Goal: Task Accomplishment & Management: Complete application form

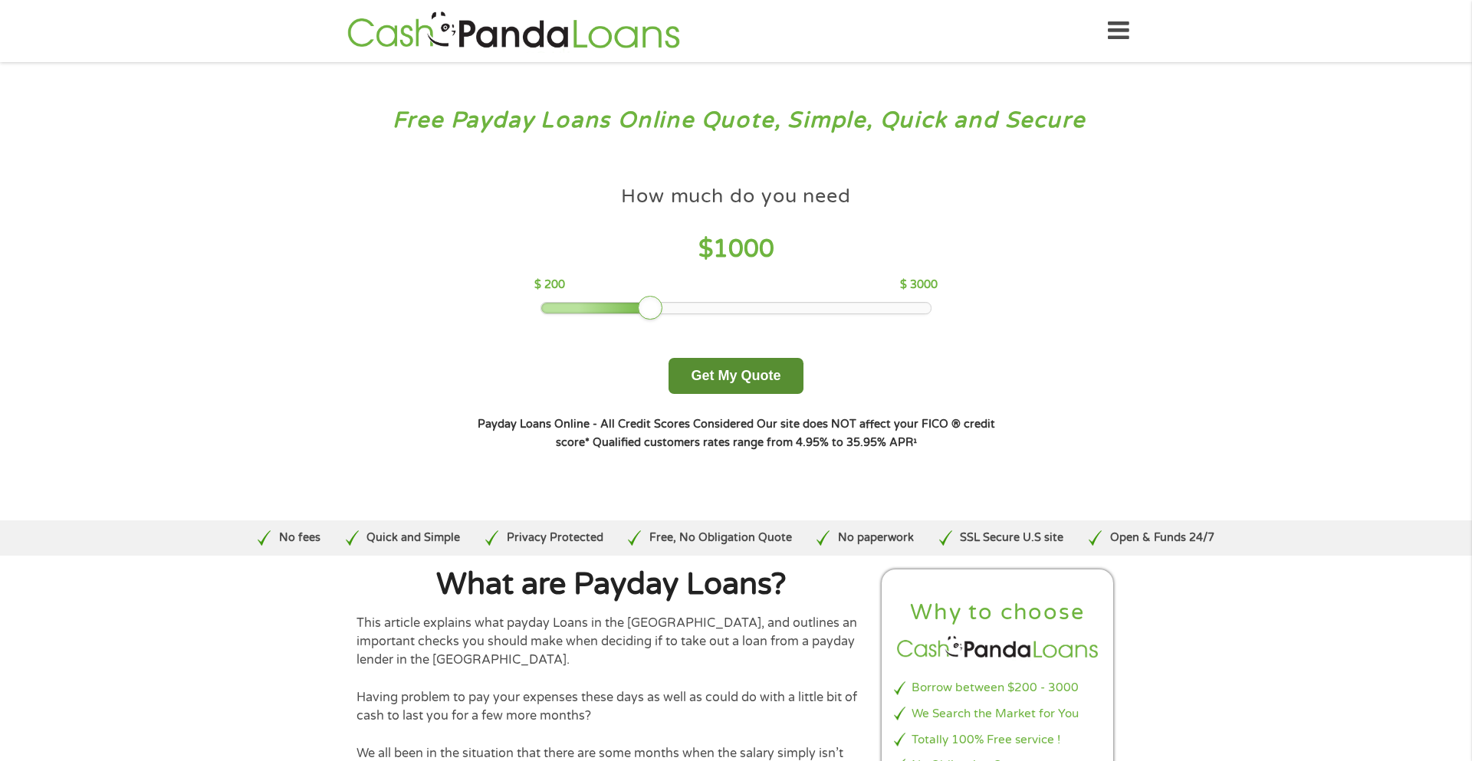
click at [713, 371] on button "Get My Quote" at bounding box center [736, 376] width 134 height 36
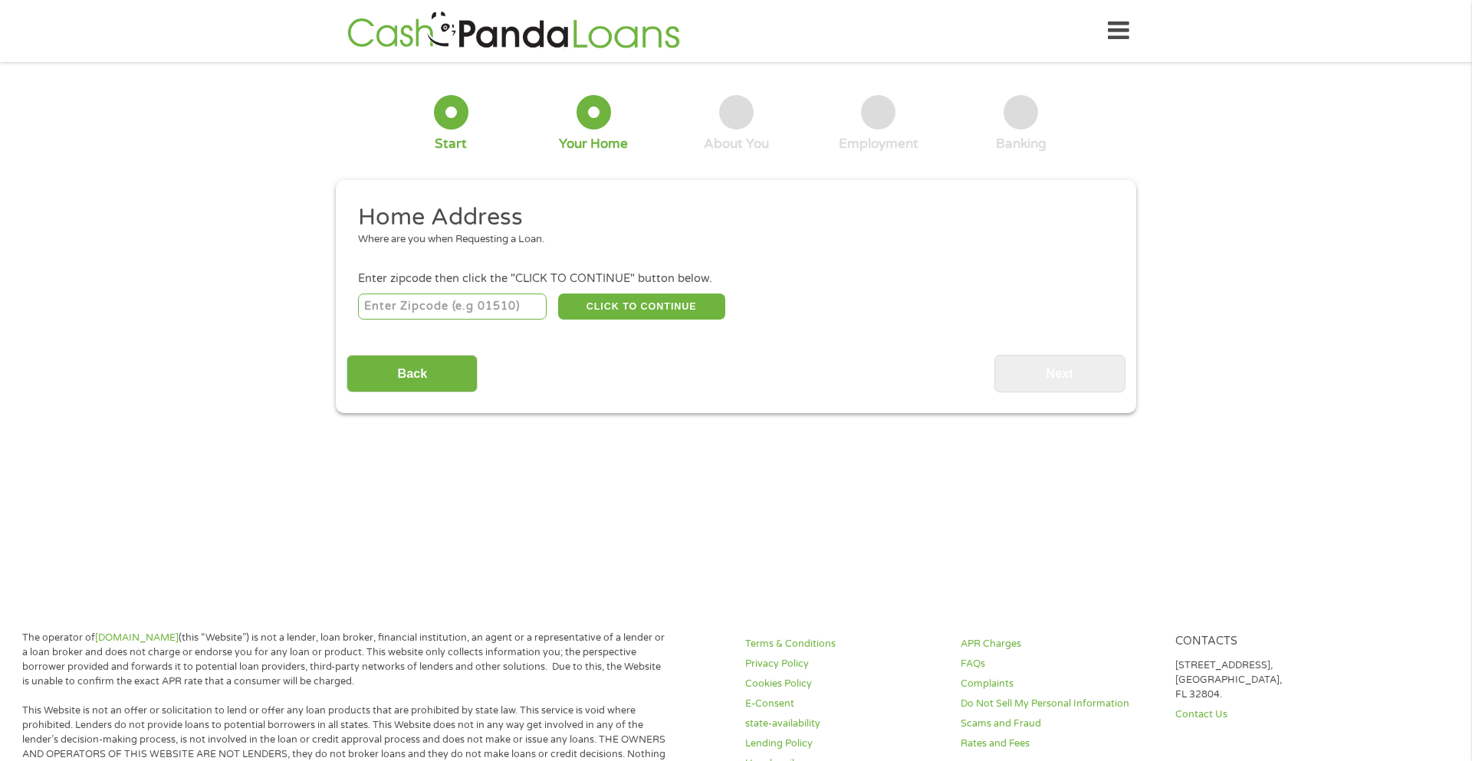
click at [521, 305] on input "number" at bounding box center [452, 307] width 189 height 26
type input "37042"
click at [631, 305] on button "CLICK TO CONTINUE" at bounding box center [641, 307] width 167 height 26
type input "37042"
type input "[GEOGRAPHIC_DATA]"
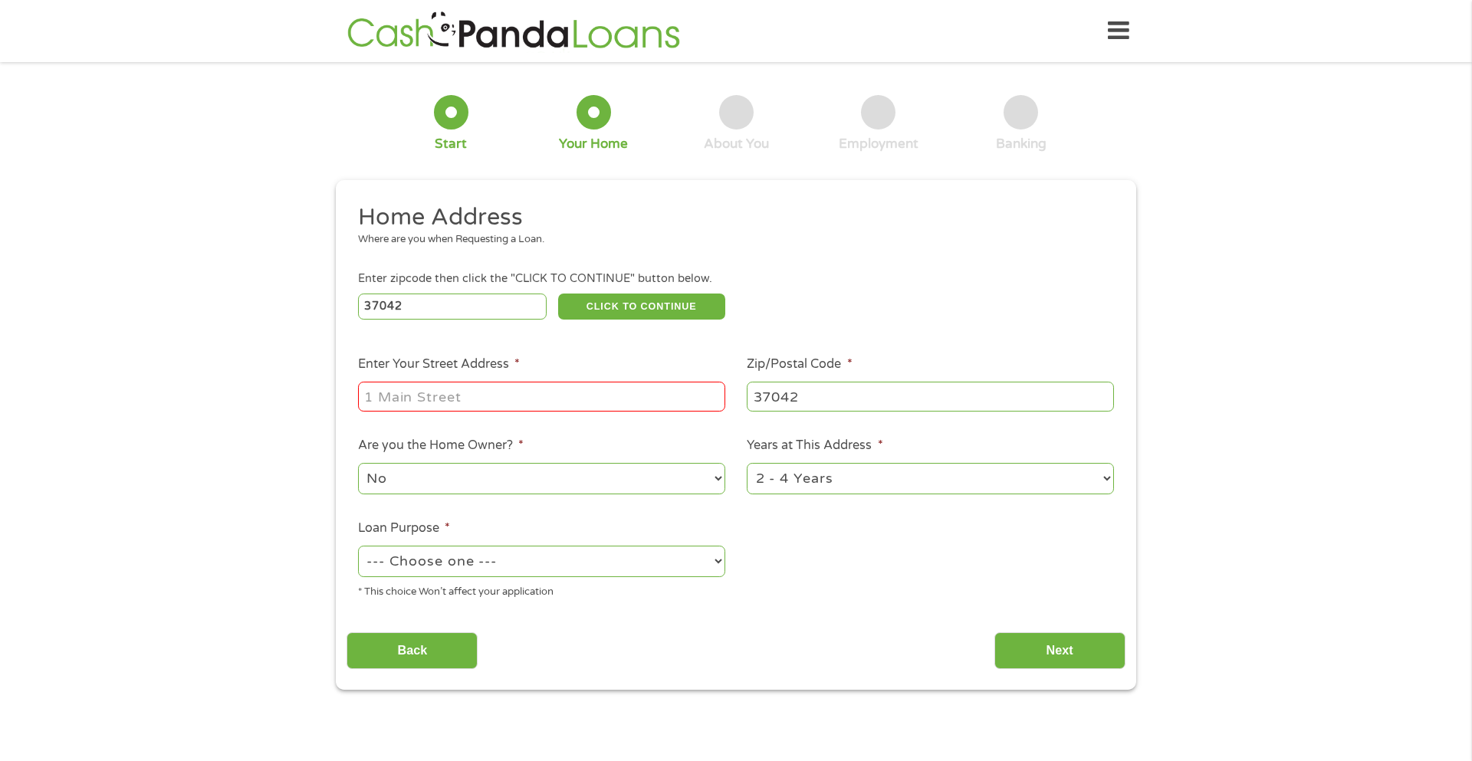
click at [595, 393] on input "Enter Your Street Address *" at bounding box center [541, 396] width 367 height 29
type input "1118 Tybee dr"
click at [617, 482] on select "No Yes" at bounding box center [541, 478] width 367 height 31
click at [830, 541] on ul "Home Address Where are you when Requesting a Loan. Enter zipcode then click the…" at bounding box center [736, 406] width 778 height 409
click at [840, 468] on select "1 Year or less 1 - 2 Years 2 - 4 Years Over 4 Years" at bounding box center [930, 478] width 367 height 31
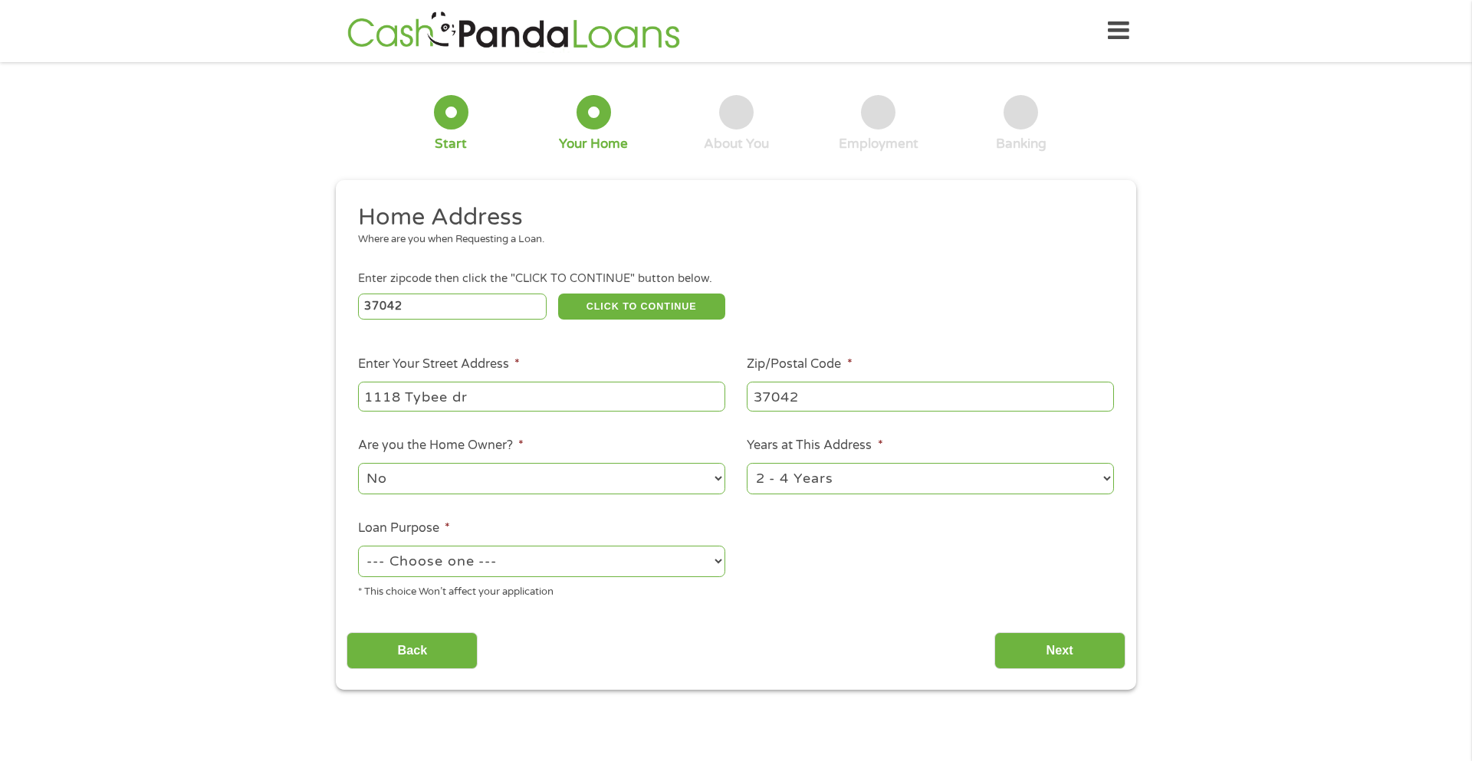
select select "12months"
click at [747, 465] on select "1 Year or less 1 - 2 Years 2 - 4 Years Over 4 Years" at bounding box center [930, 478] width 367 height 31
click at [646, 564] on select "--- Choose one --- Pay Bills Debt Consolidation Home Improvement Major Purchase…" at bounding box center [541, 561] width 367 height 31
select select "shorttermcash"
click at [358, 547] on select "--- Choose one --- Pay Bills Debt Consolidation Home Improvement Major Purchase…" at bounding box center [541, 561] width 367 height 31
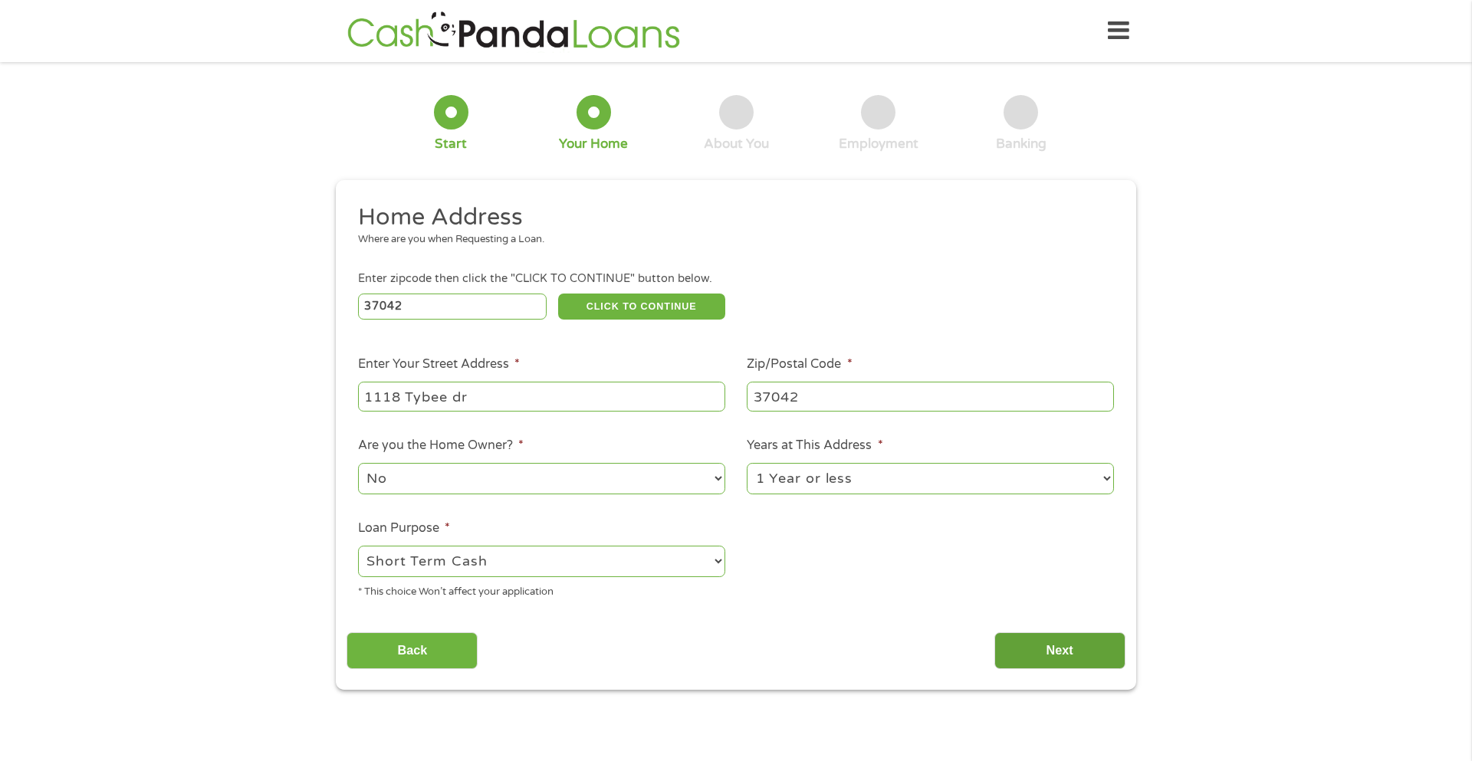
click at [1069, 663] on input "Next" at bounding box center [1059, 652] width 131 height 38
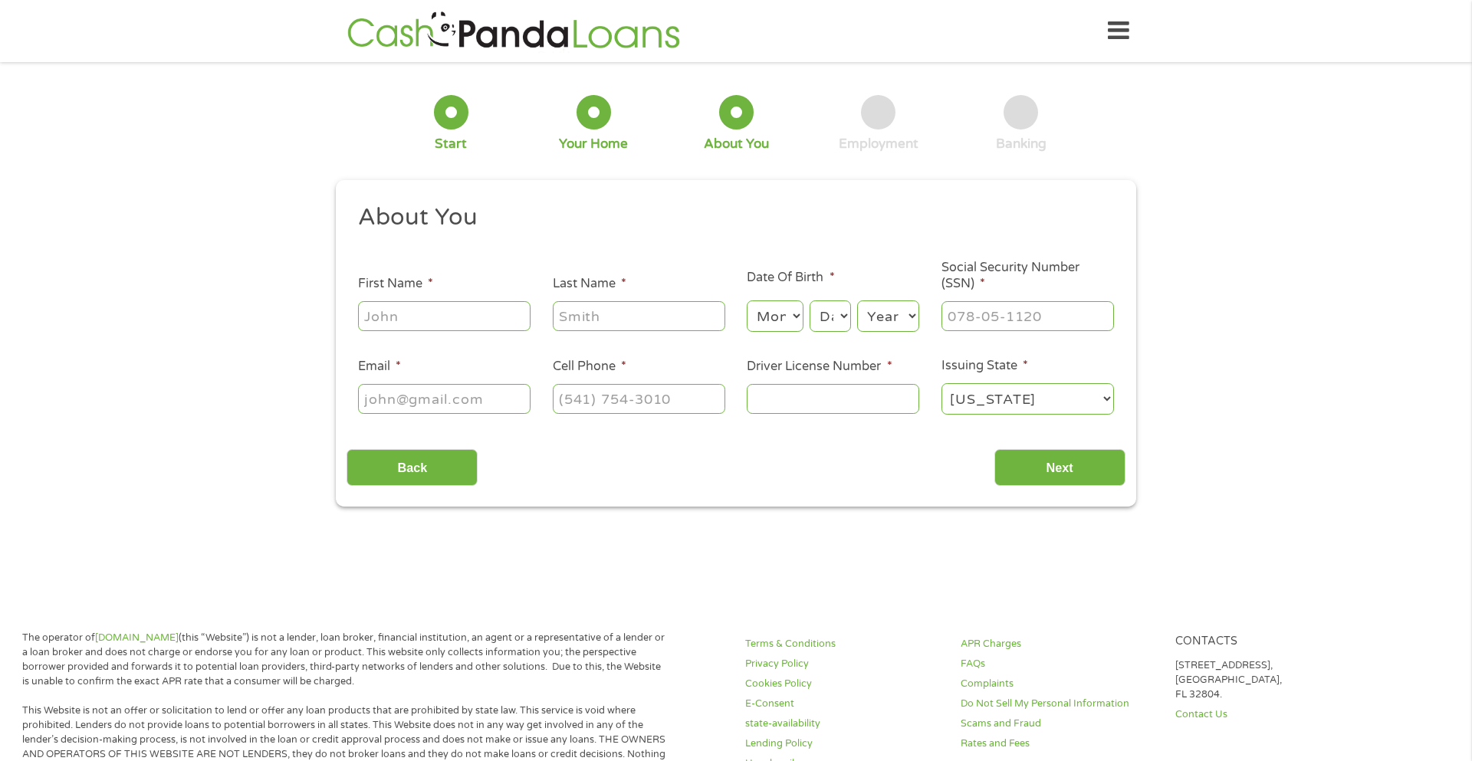
scroll to position [6, 6]
click at [445, 320] on input "First Name *" at bounding box center [444, 315] width 173 height 29
type input "jestiny"
type input "[PERSON_NAME]"
click at [701, 406] on input "[PHONE_NUMBER]" at bounding box center [639, 398] width 173 height 29
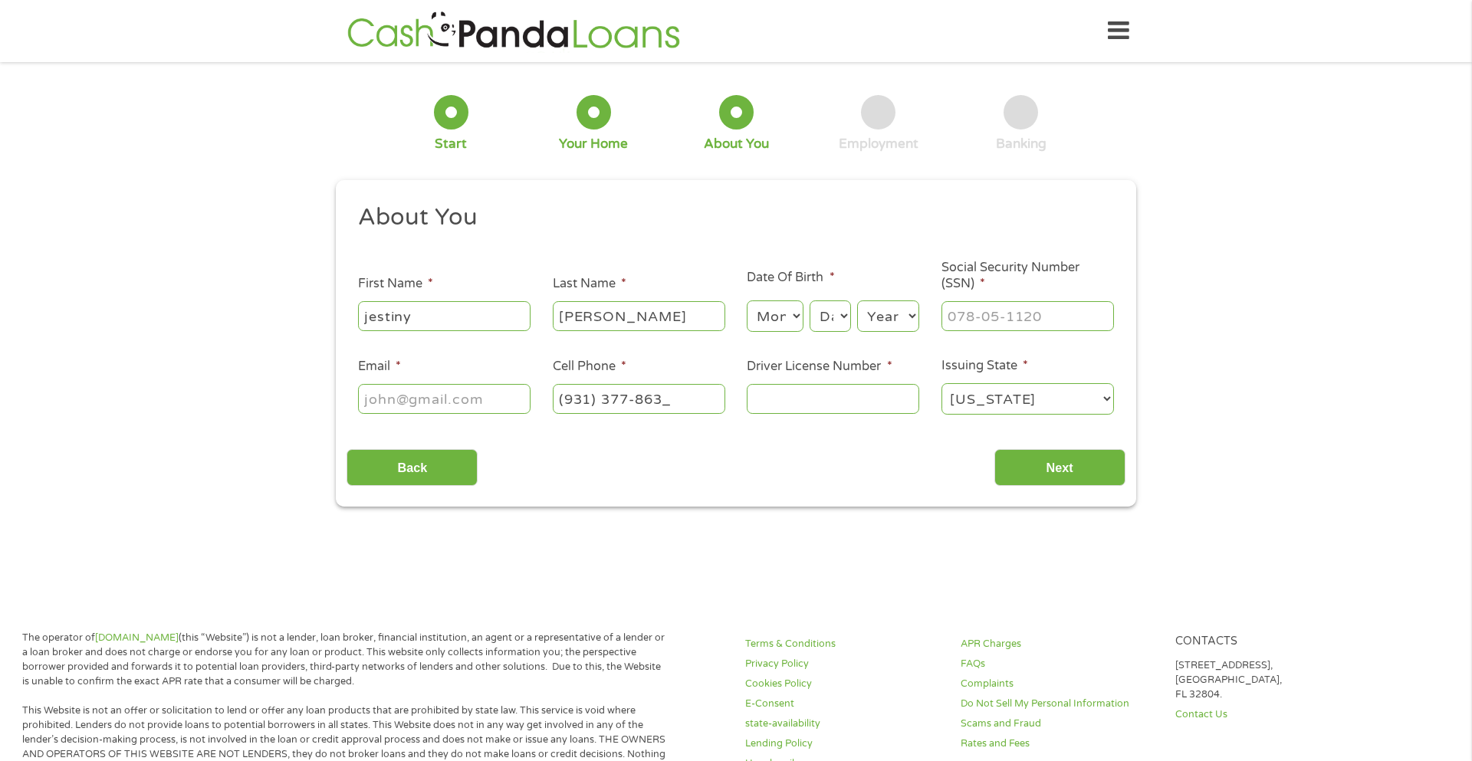
type input "[PHONE_NUMBER]"
click at [759, 317] on select "Month 1 2 3 4 5 6 7 8 9 10 11 12" at bounding box center [775, 316] width 56 height 31
select select "7"
click at [747, 301] on select "Month 1 2 3 4 5 6 7 8 9 10 11 12" at bounding box center [775, 316] width 56 height 31
click at [828, 318] on select "Day 1 2 3 4 5 6 7 8 9 10 11 12 13 14 15 16 17 18 19 20 21 22 23 24 25 26 27 28 …" at bounding box center [830, 316] width 41 height 31
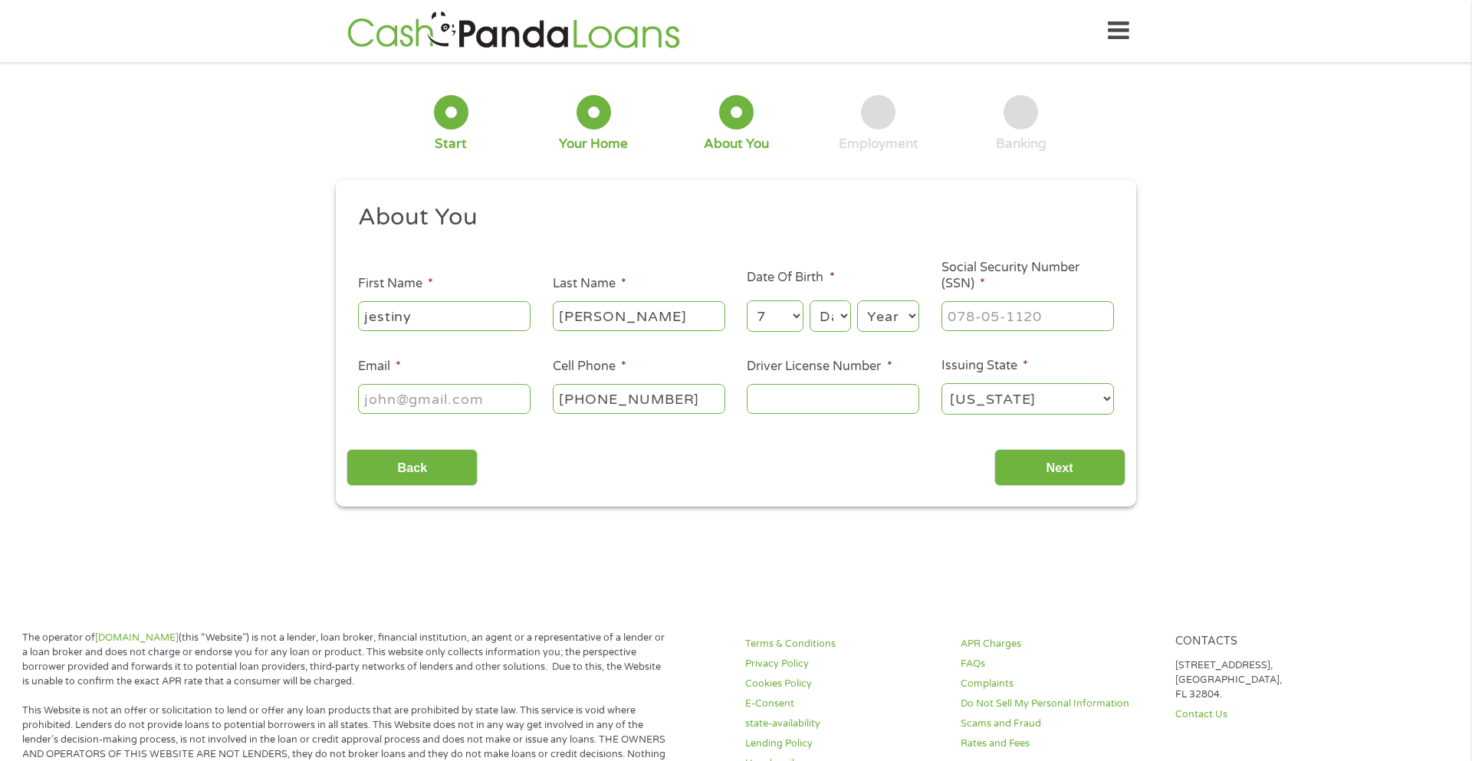
select select "19"
click at [810, 301] on select "Day 1 2 3 4 5 6 7 8 9 10 11 12 13 14 15 16 17 18 19 20 21 22 23 24 25 26 27 28 …" at bounding box center [830, 316] width 41 height 31
click at [876, 326] on select "Year [DATE] 2006 2005 2004 2003 2002 2001 2000 1999 1998 1997 1996 1995 1994 19…" at bounding box center [888, 316] width 62 height 31
select select "1994"
click at [857, 301] on select "Year [DATE] 2006 2005 2004 2003 2002 2001 2000 1999 1998 1997 1996 1995 1994 19…" at bounding box center [888, 316] width 62 height 31
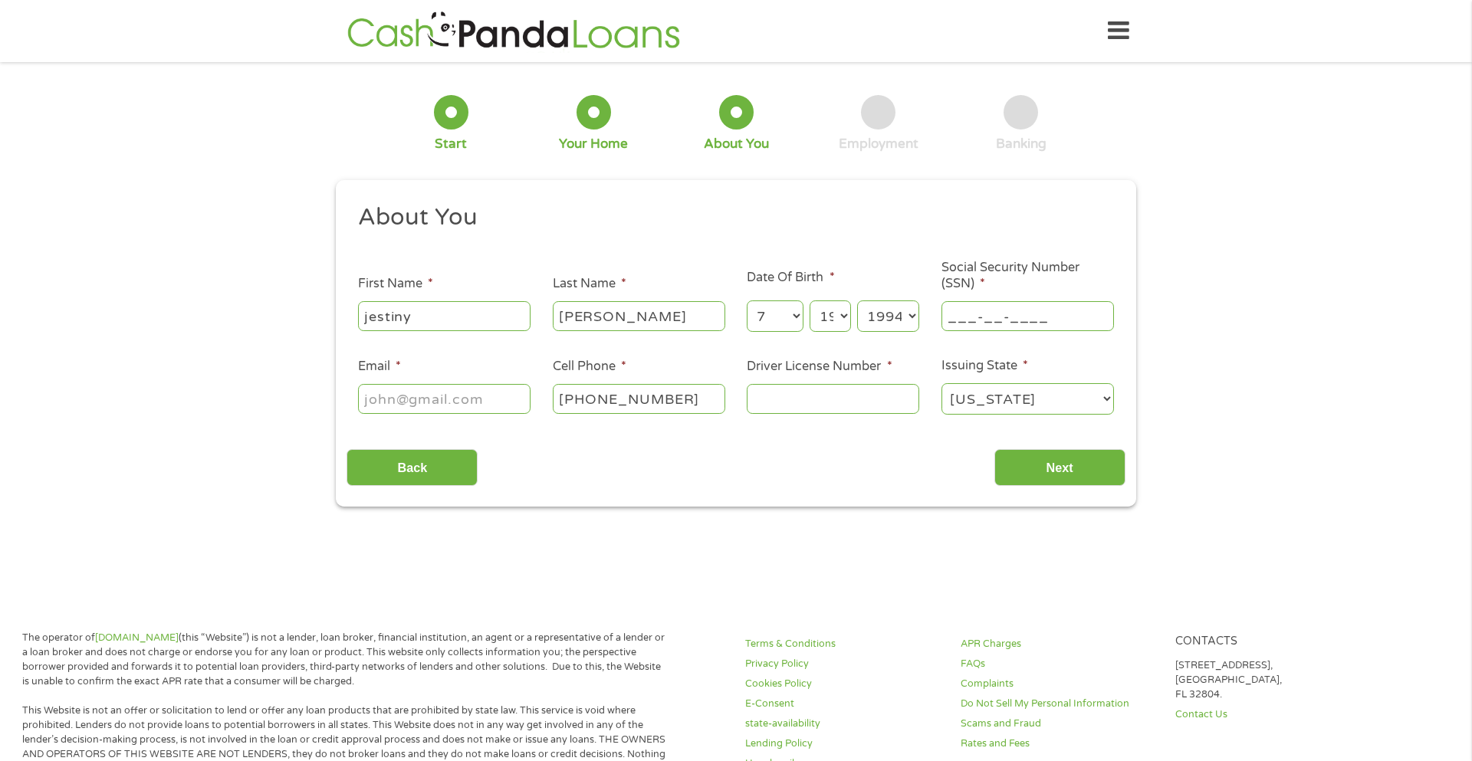
click at [978, 315] on input "___-__-____" at bounding box center [1028, 315] width 173 height 29
type input "403-47-1085"
click at [511, 397] on input "Email *" at bounding box center [444, 398] width 173 height 29
type input "[EMAIL_ADDRESS][DOMAIN_NAME]"
click at [834, 412] on input "Driver License Number *" at bounding box center [833, 398] width 173 height 29
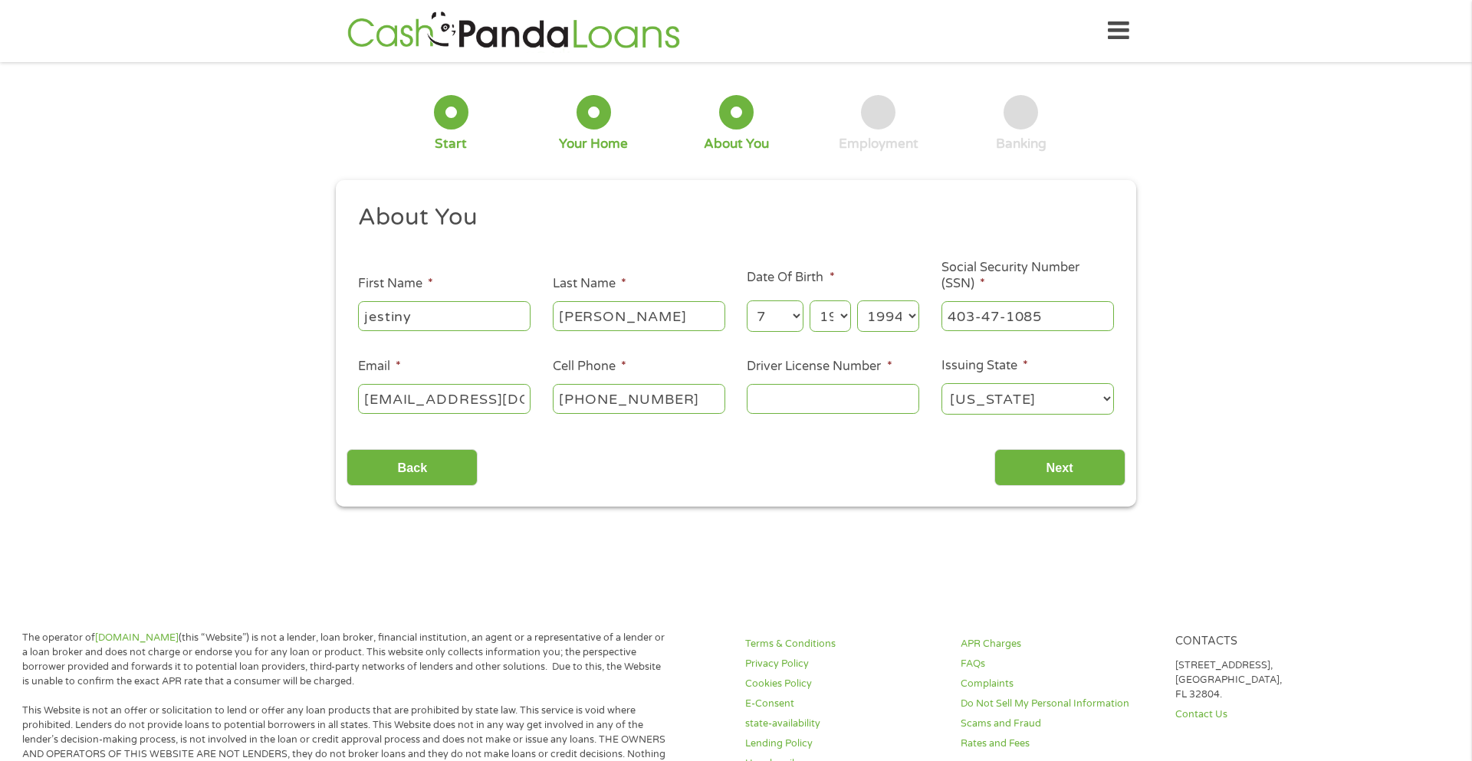
click at [850, 397] on input "Driver License Number *" at bounding box center [833, 398] width 173 height 29
type input "154989064"
click at [1033, 462] on input "Next" at bounding box center [1059, 468] width 131 height 38
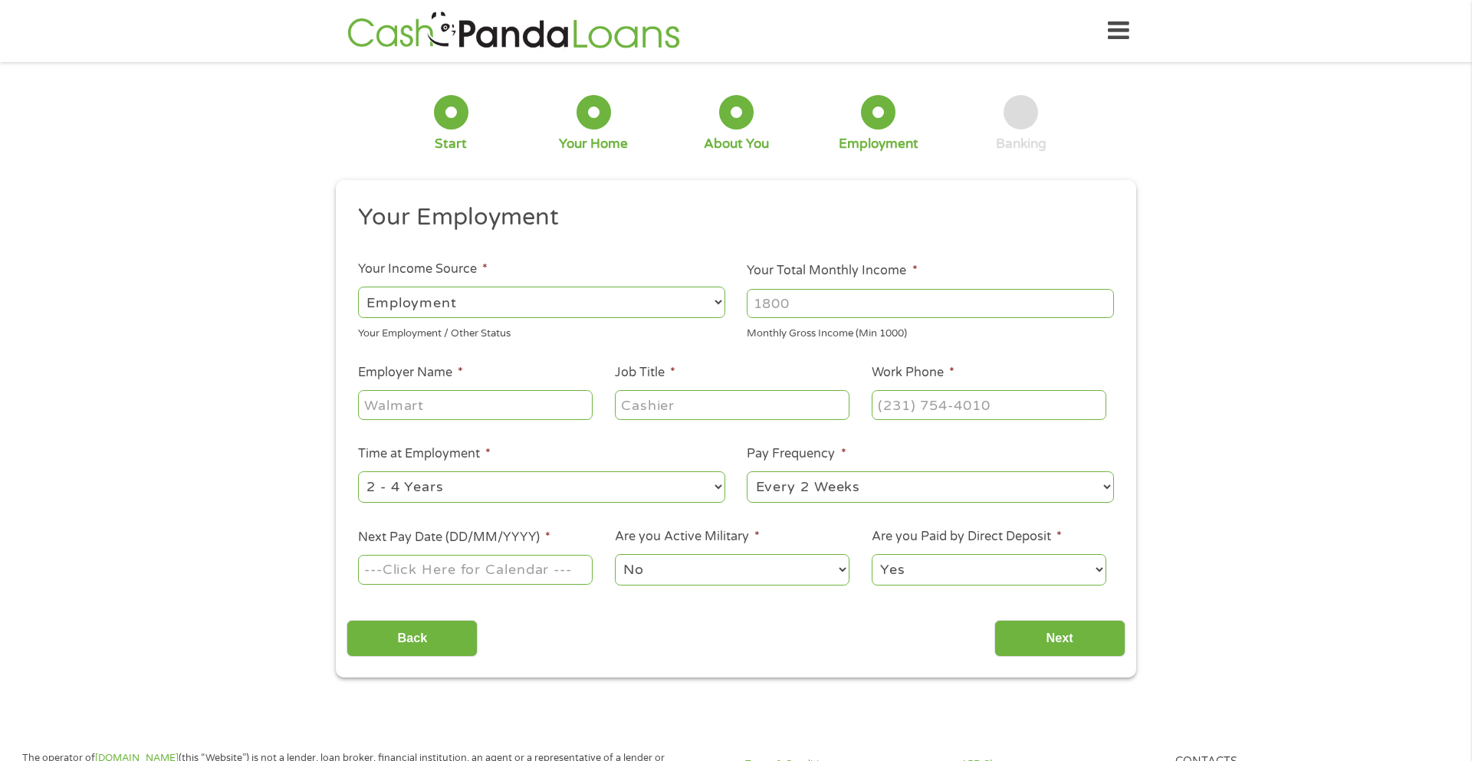
click at [940, 306] on input "Your Total Monthly Income *" at bounding box center [930, 303] width 367 height 29
type input "4200"
click at [508, 417] on input "Employer Name *" at bounding box center [475, 404] width 235 height 29
type input "[PERSON_NAME]"
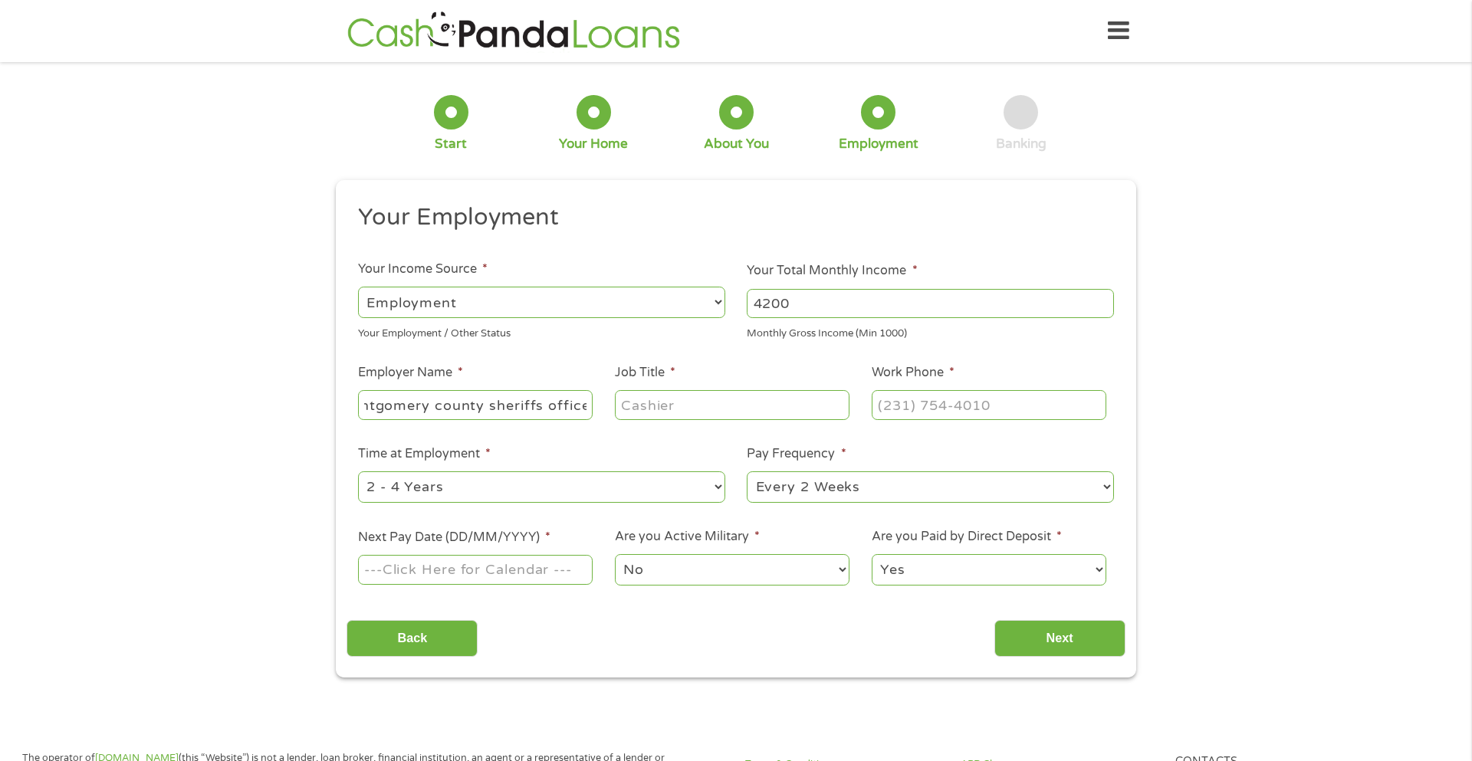
type input "Montgomery county sheriffs office"
click at [713, 397] on input "Job Title *" at bounding box center [732, 404] width 235 height 29
type input "deputy"
click at [922, 403] on input "(___) ___-____" at bounding box center [989, 404] width 235 height 29
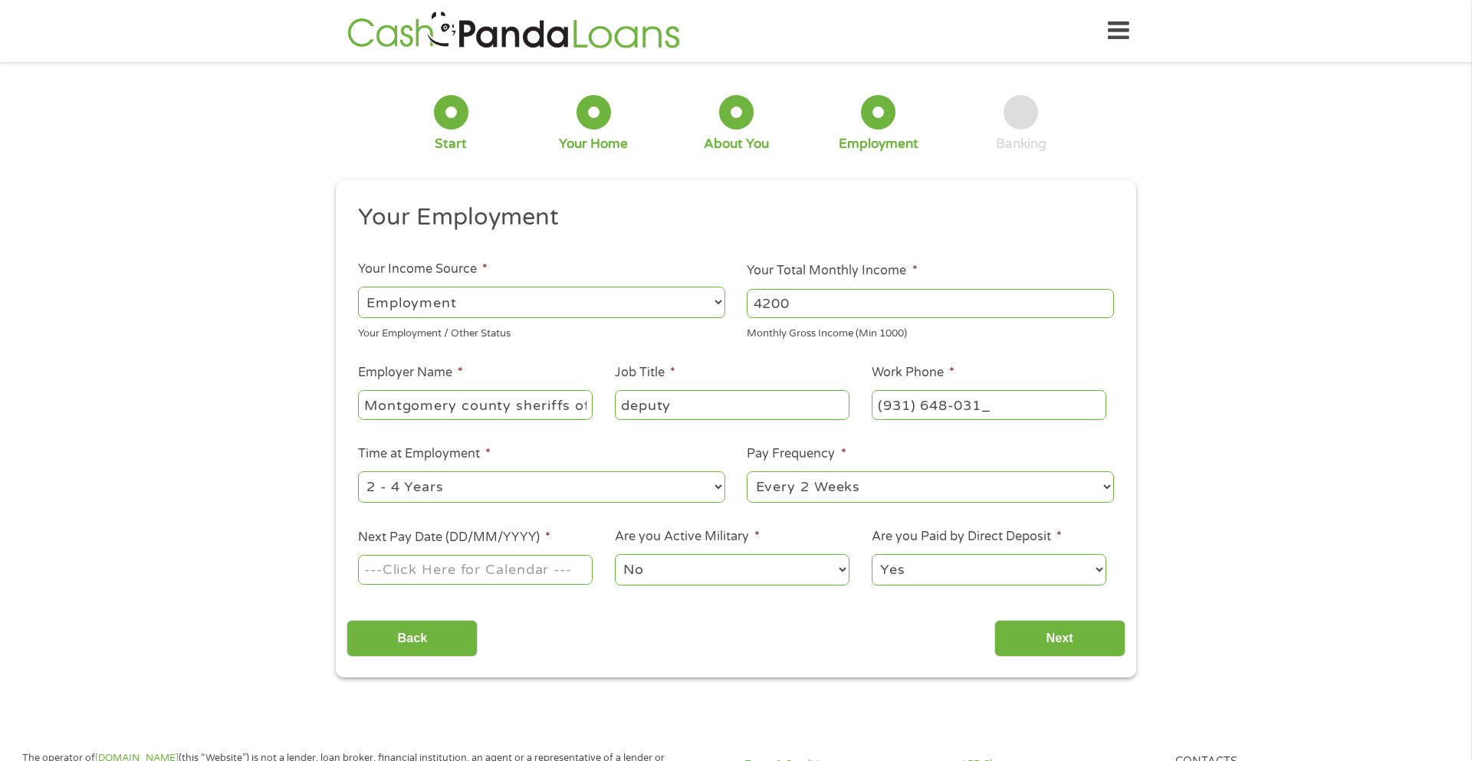
type input "[PHONE_NUMBER]"
click at [583, 488] on select "--- Choose one --- 1 Year or less 1 - 2 Years 2 - 4 Years Over 4 Years" at bounding box center [541, 487] width 367 height 31
click at [358, 472] on select "--- Choose one --- 1 Year or less 1 - 2 Years 2 - 4 Years Over 4 Years" at bounding box center [541, 487] width 367 height 31
click at [586, 495] on select "--- Choose one --- 1 Year or less 1 - 2 Years 2 - 4 Years Over 4 Years" at bounding box center [541, 487] width 367 height 31
select select "24months"
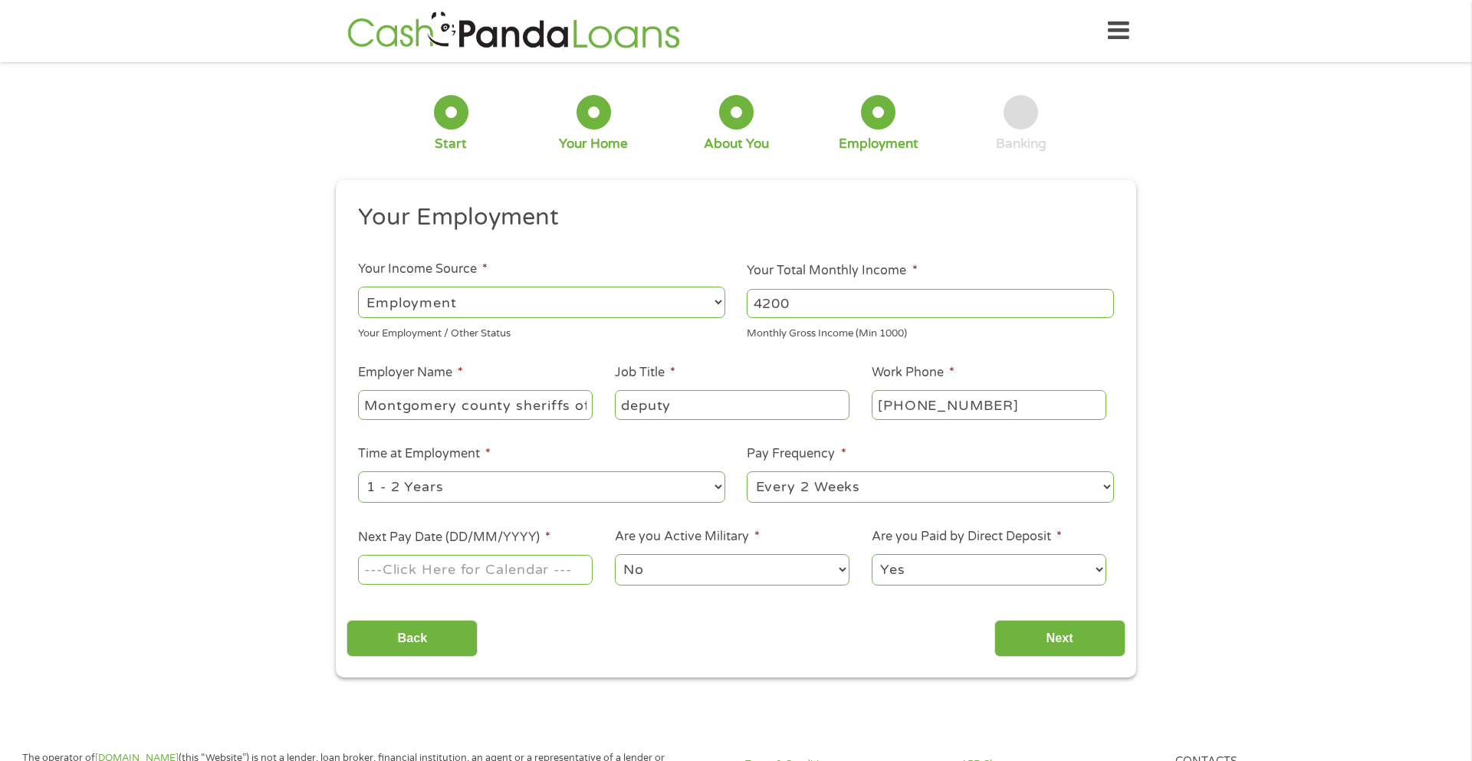
click at [358, 472] on select "--- Choose one --- 1 Year or less 1 - 2 Years 2 - 4 Years Over 4 Years" at bounding box center [541, 487] width 367 height 31
click at [543, 572] on input "Next Pay Date (DD/MM/YYYY) *" at bounding box center [475, 569] width 235 height 29
type input "[DATE]"
click at [1053, 633] on input "Next" at bounding box center [1059, 639] width 131 height 38
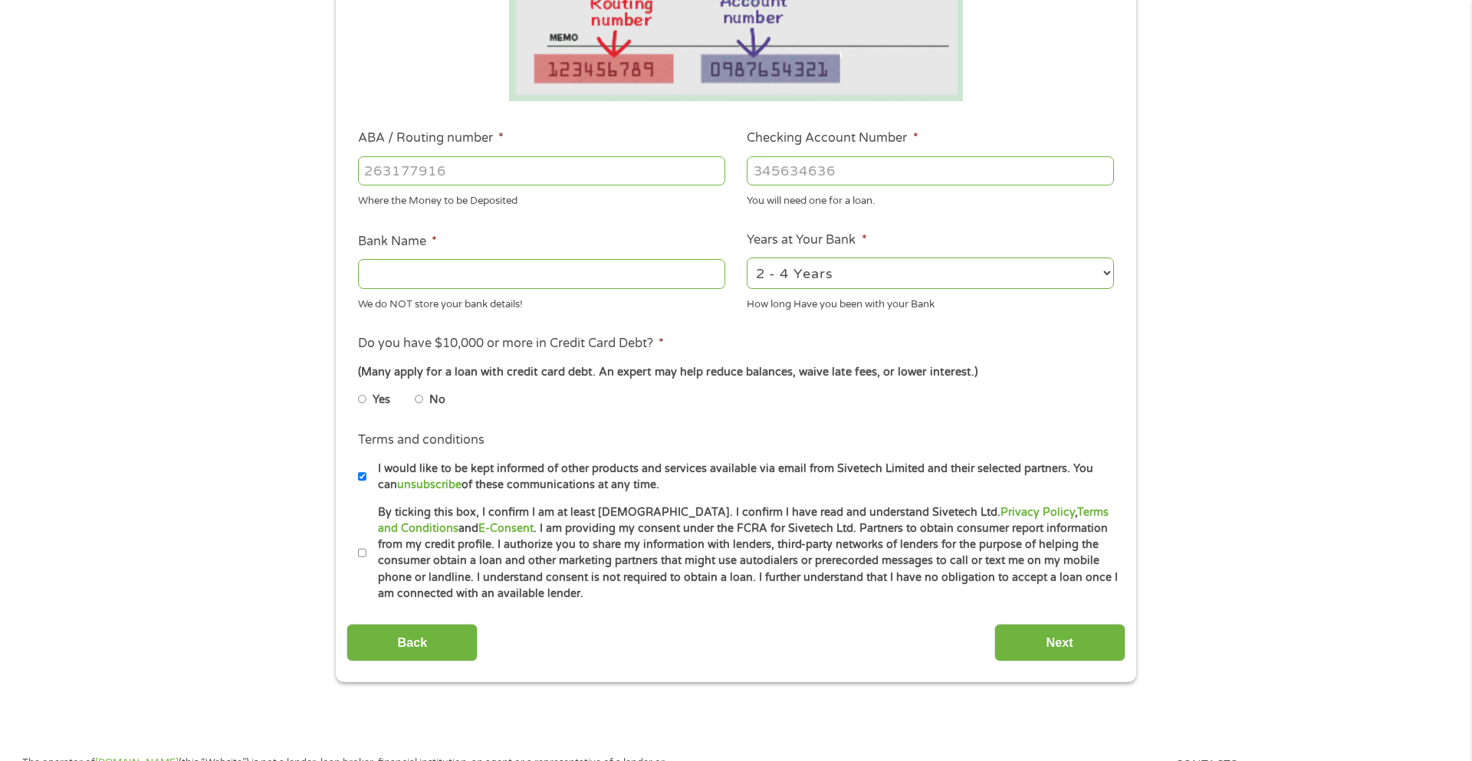
scroll to position [367, 0]
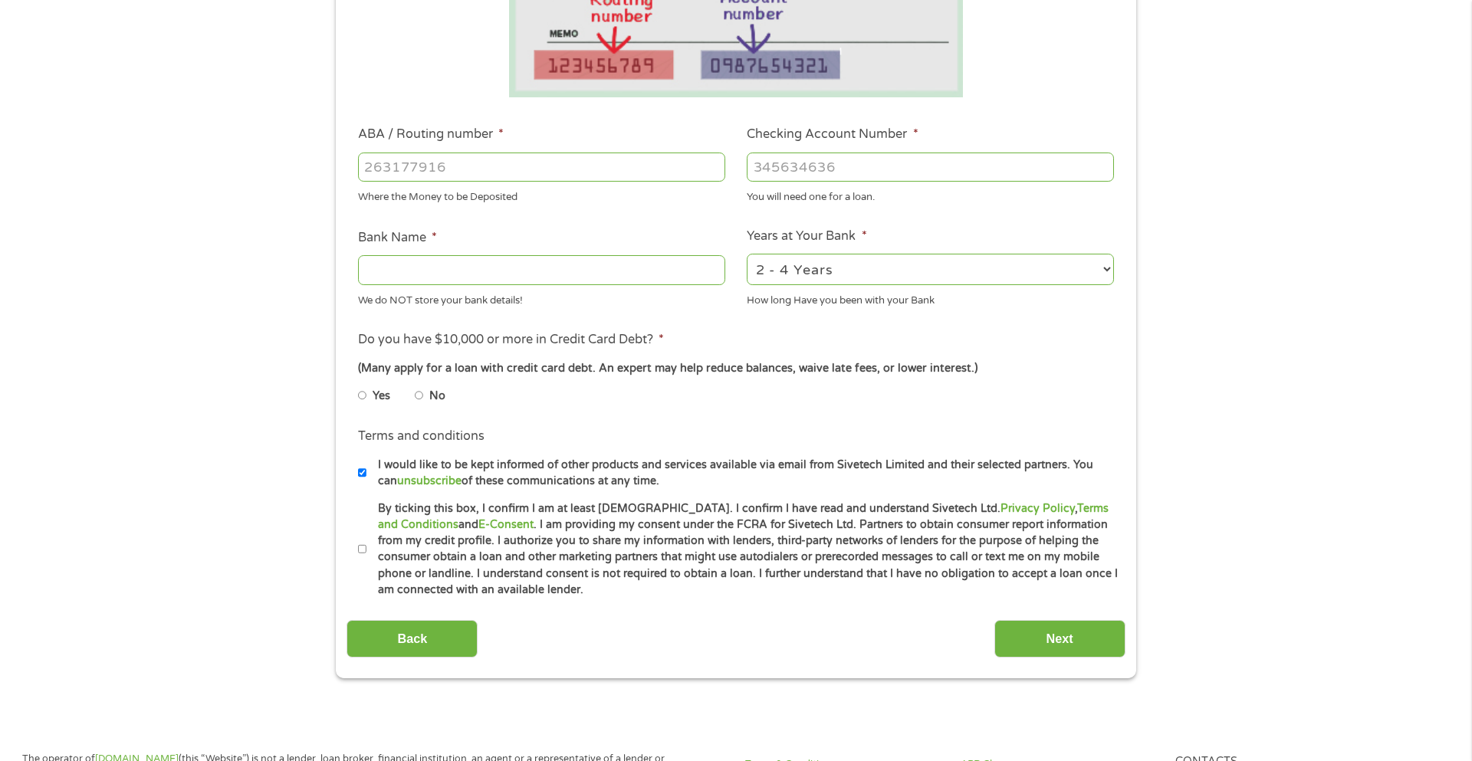
click at [612, 173] on input "ABA / Routing number *" at bounding box center [541, 167] width 367 height 29
type input "064108443"
type input "LEGENDS BANK"
type input "064108443"
click at [823, 165] on input "Checking Account Number *" at bounding box center [930, 167] width 367 height 29
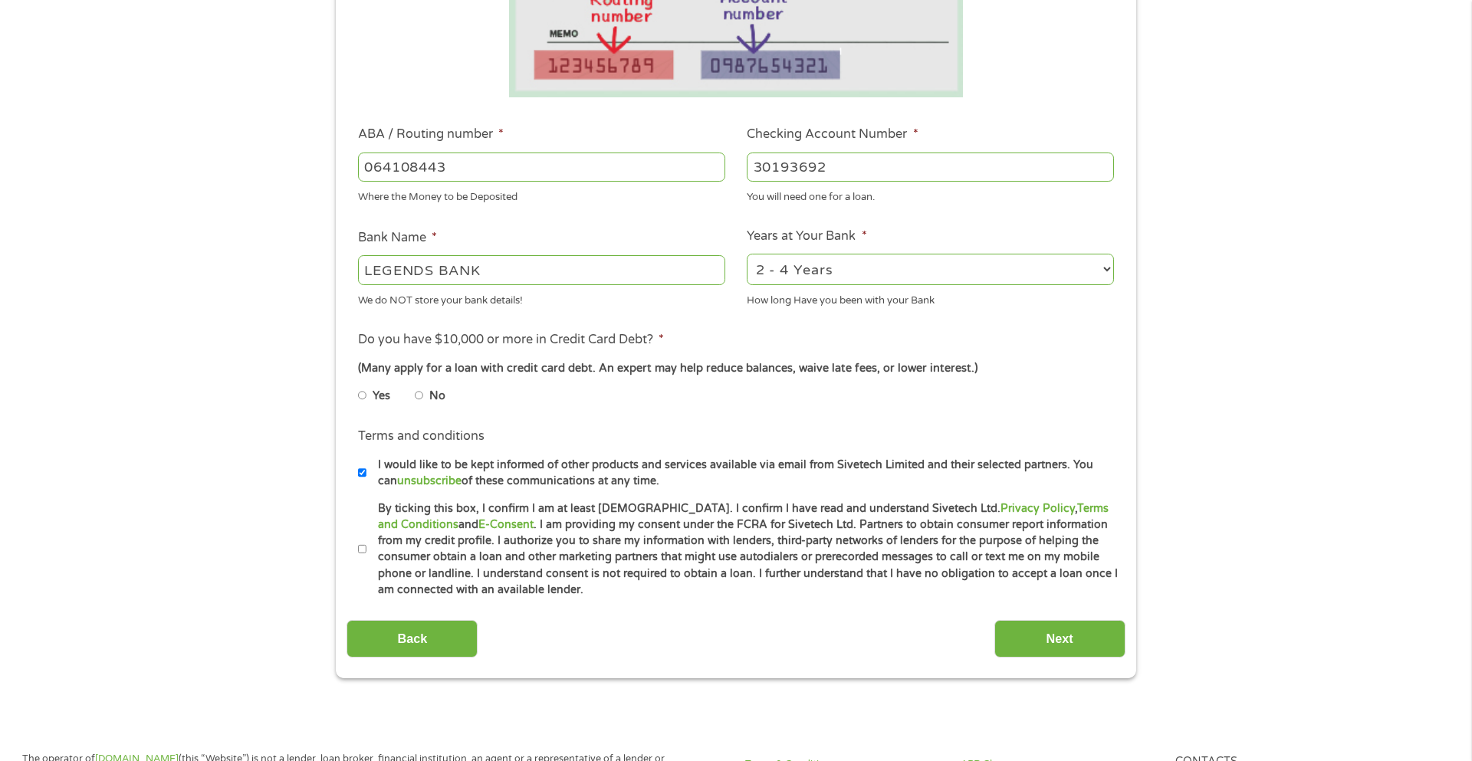
type input "30193692"
click at [843, 269] on select "2 - 4 Years 6 - 12 Months 1 - 2 Years Over 4 Years" at bounding box center [930, 269] width 367 height 31
select select "12months"
click at [747, 254] on select "2 - 4 Years 6 - 12 Months 1 - 2 Years Over 4 Years" at bounding box center [930, 269] width 367 height 31
click at [417, 396] on input "No" at bounding box center [419, 395] width 9 height 25
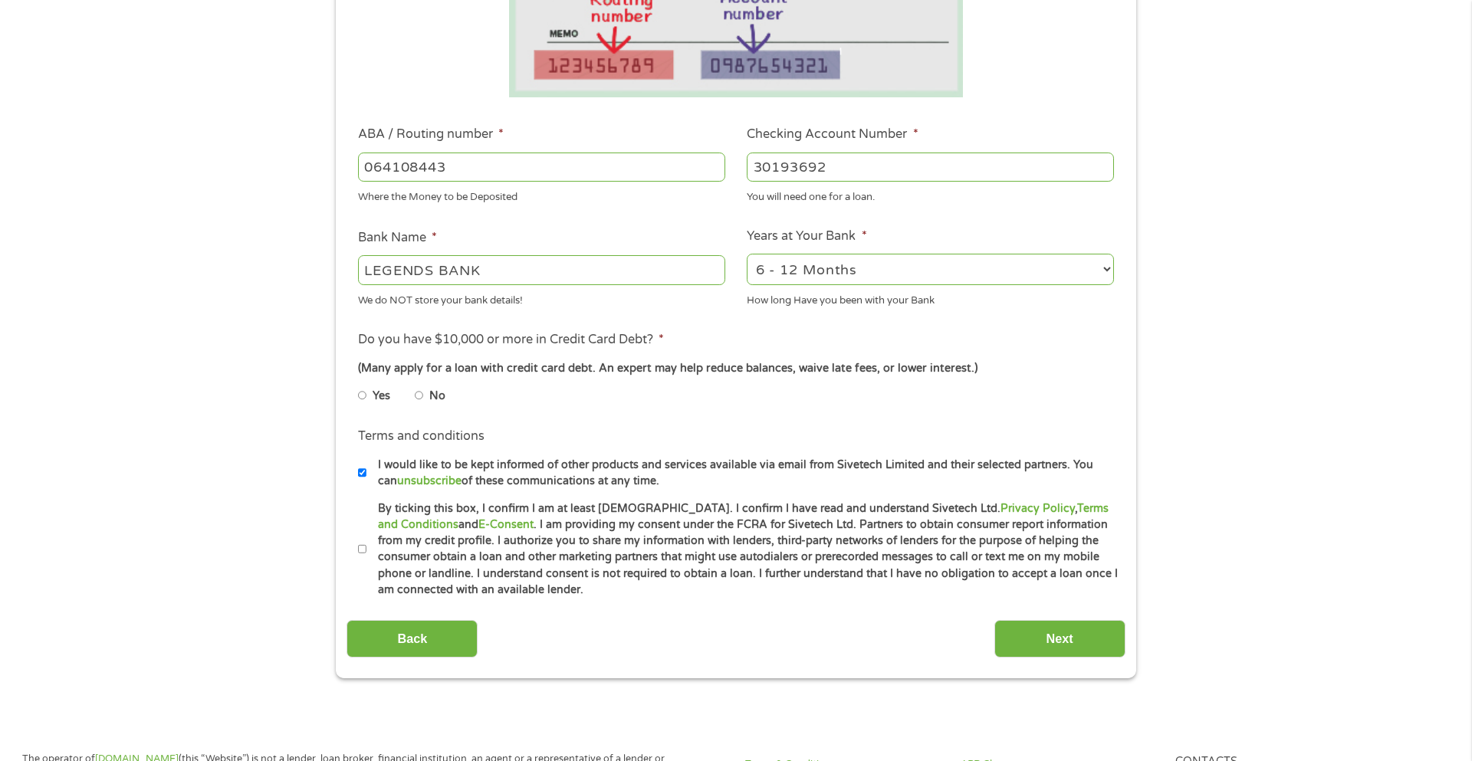
radio input "true"
click at [365, 549] on input "By ticking this box, I confirm I am at least [DEMOGRAPHIC_DATA]. I confirm I ha…" at bounding box center [362, 549] width 9 height 25
checkbox input "true"
click at [1061, 646] on input "Next" at bounding box center [1059, 639] width 131 height 38
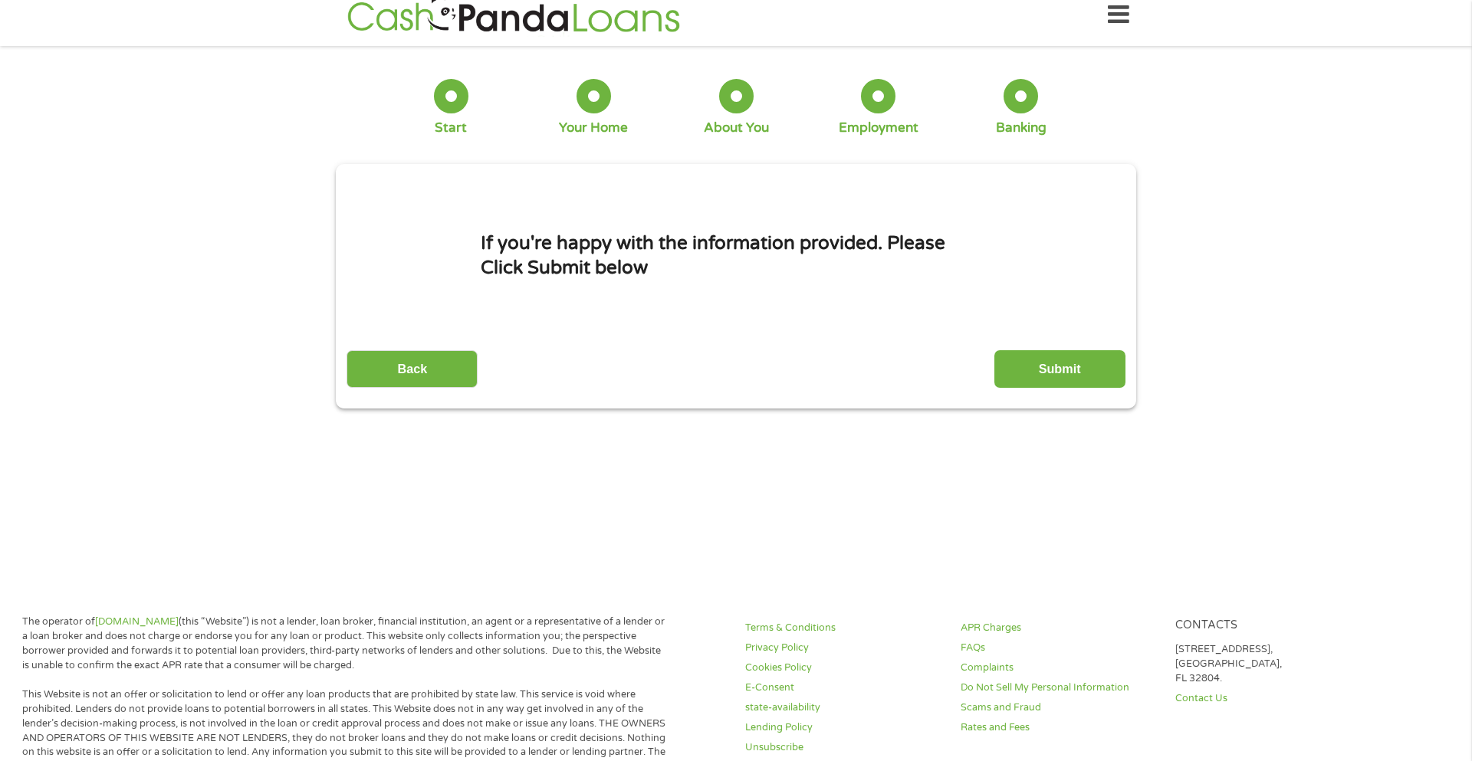
scroll to position [0, 0]
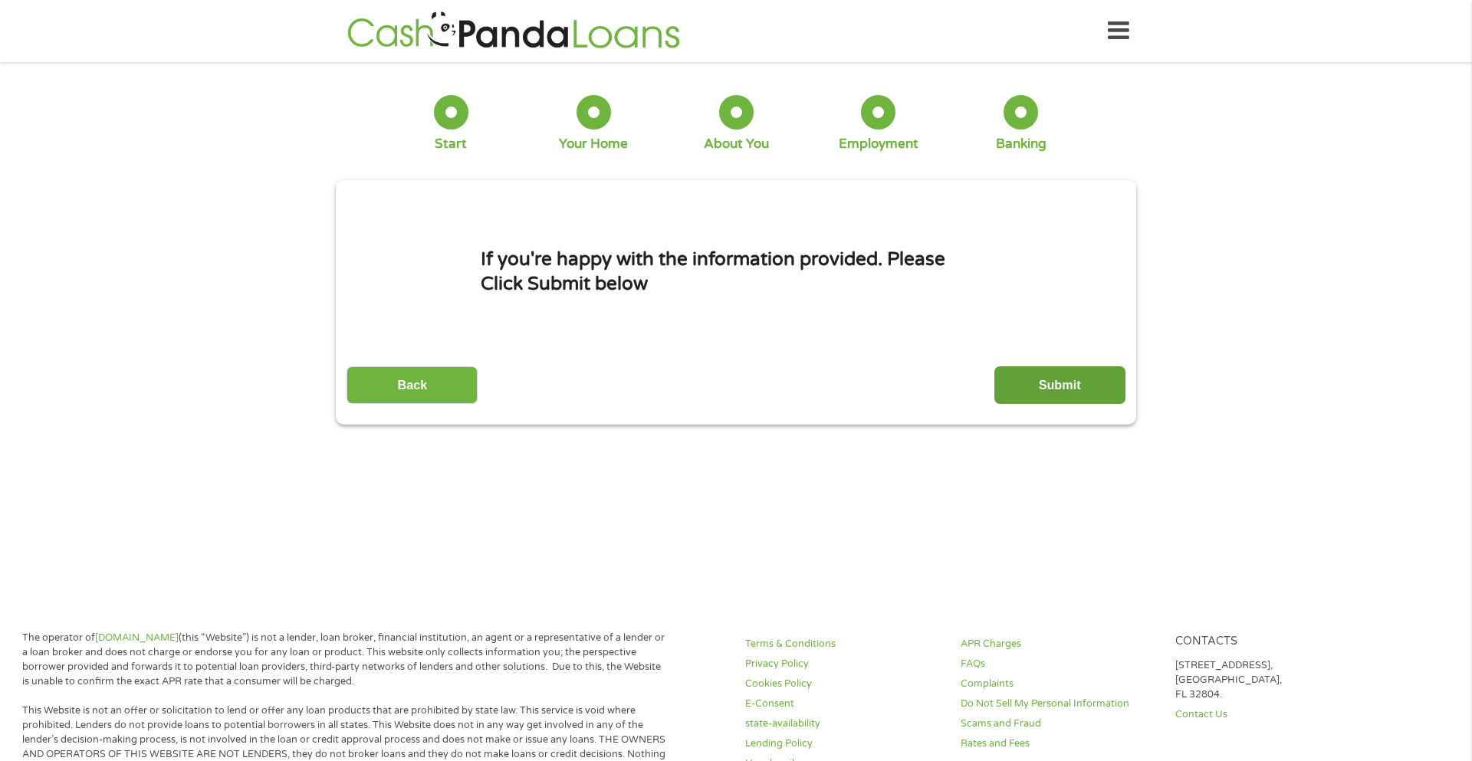
click at [1021, 387] on input "Submit" at bounding box center [1059, 385] width 131 height 38
